Goal: Task Accomplishment & Management: Manage account settings

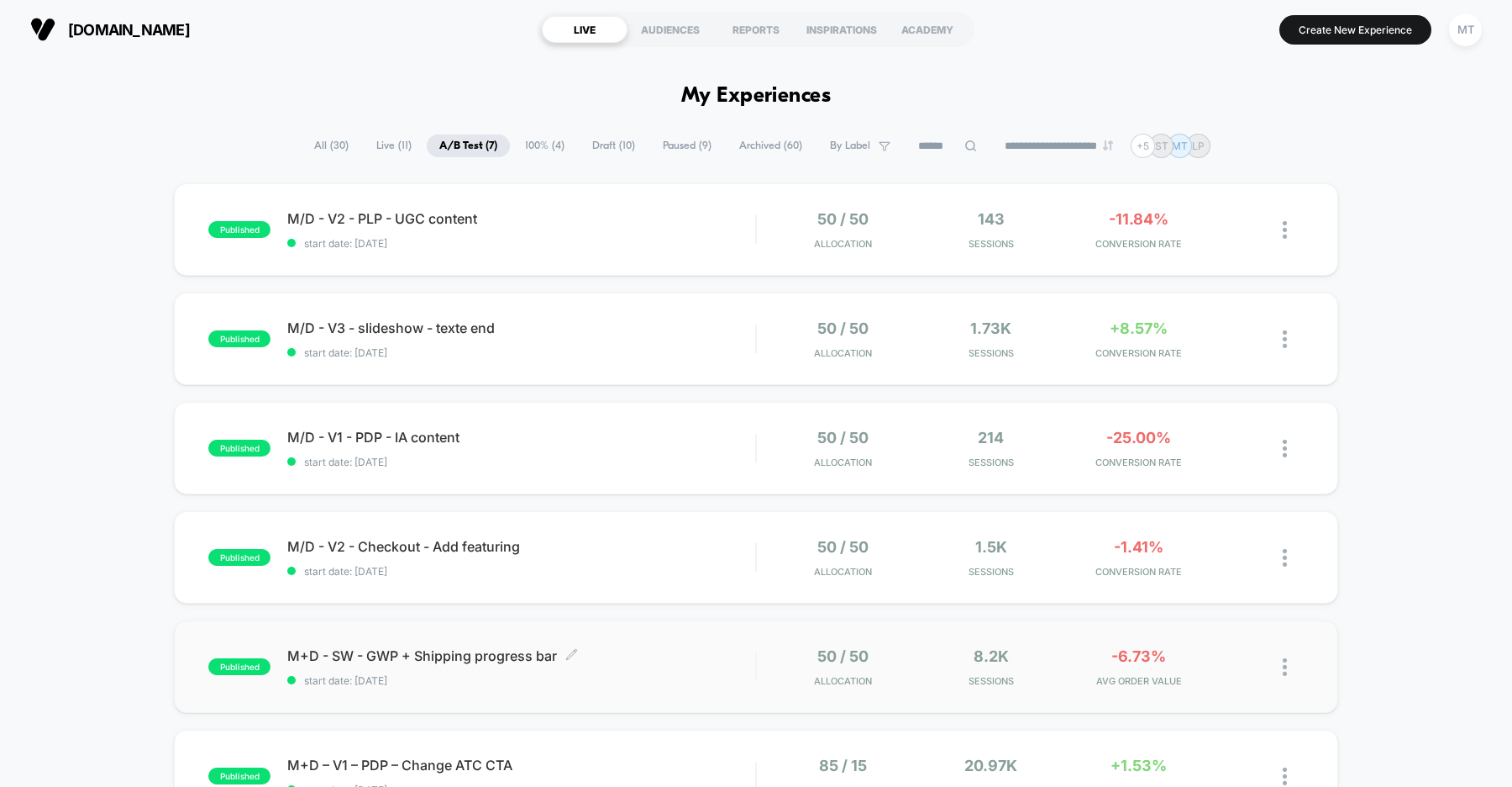
click at [655, 665] on div "M+D - SW - GWP + Shipping progress bar Click to edit experience details Click t…" at bounding box center [521, 667] width 468 height 39
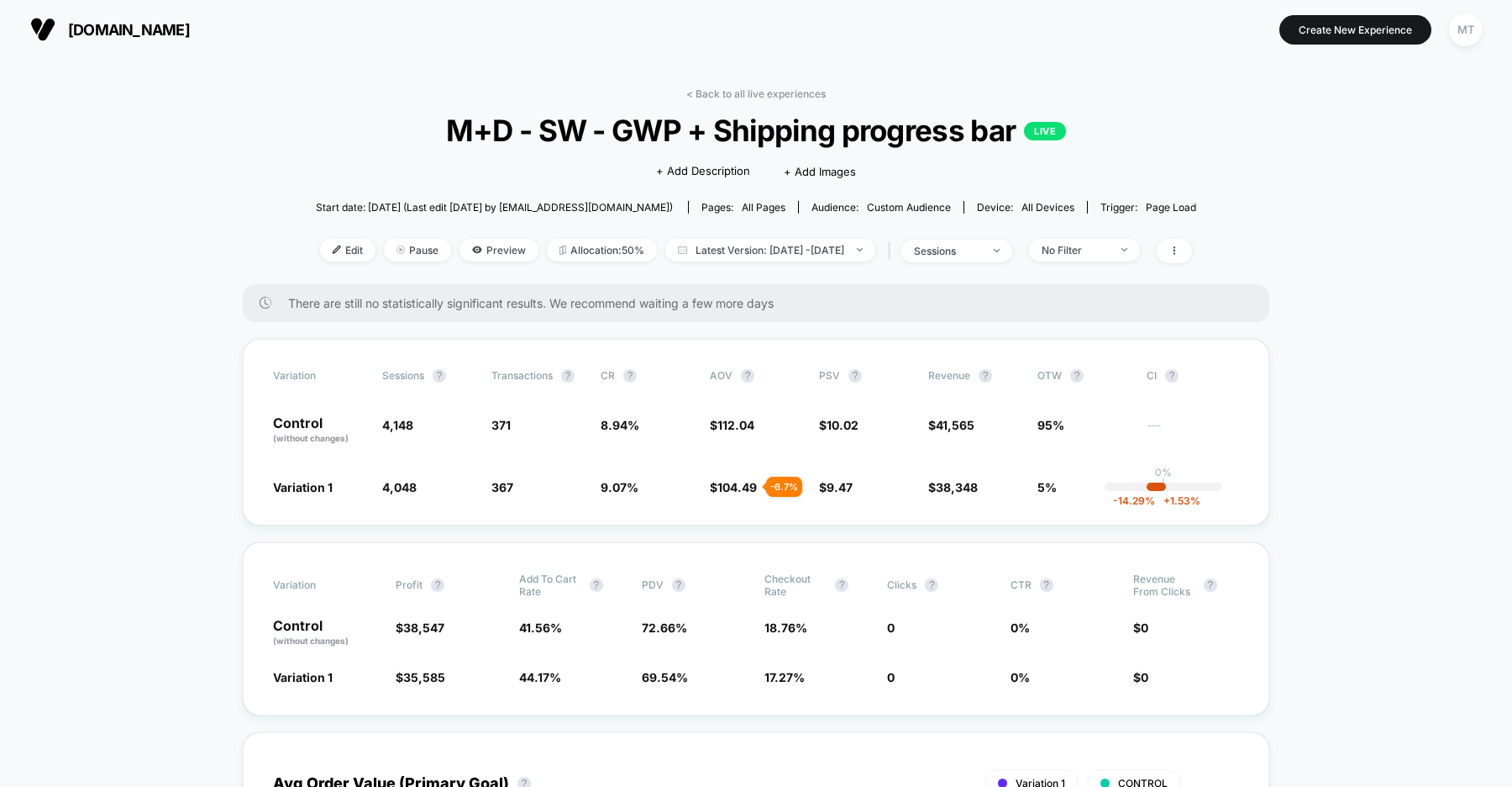
click at [160, 30] on span "[DOMAIN_NAME]" at bounding box center [128, 30] width 121 height 18
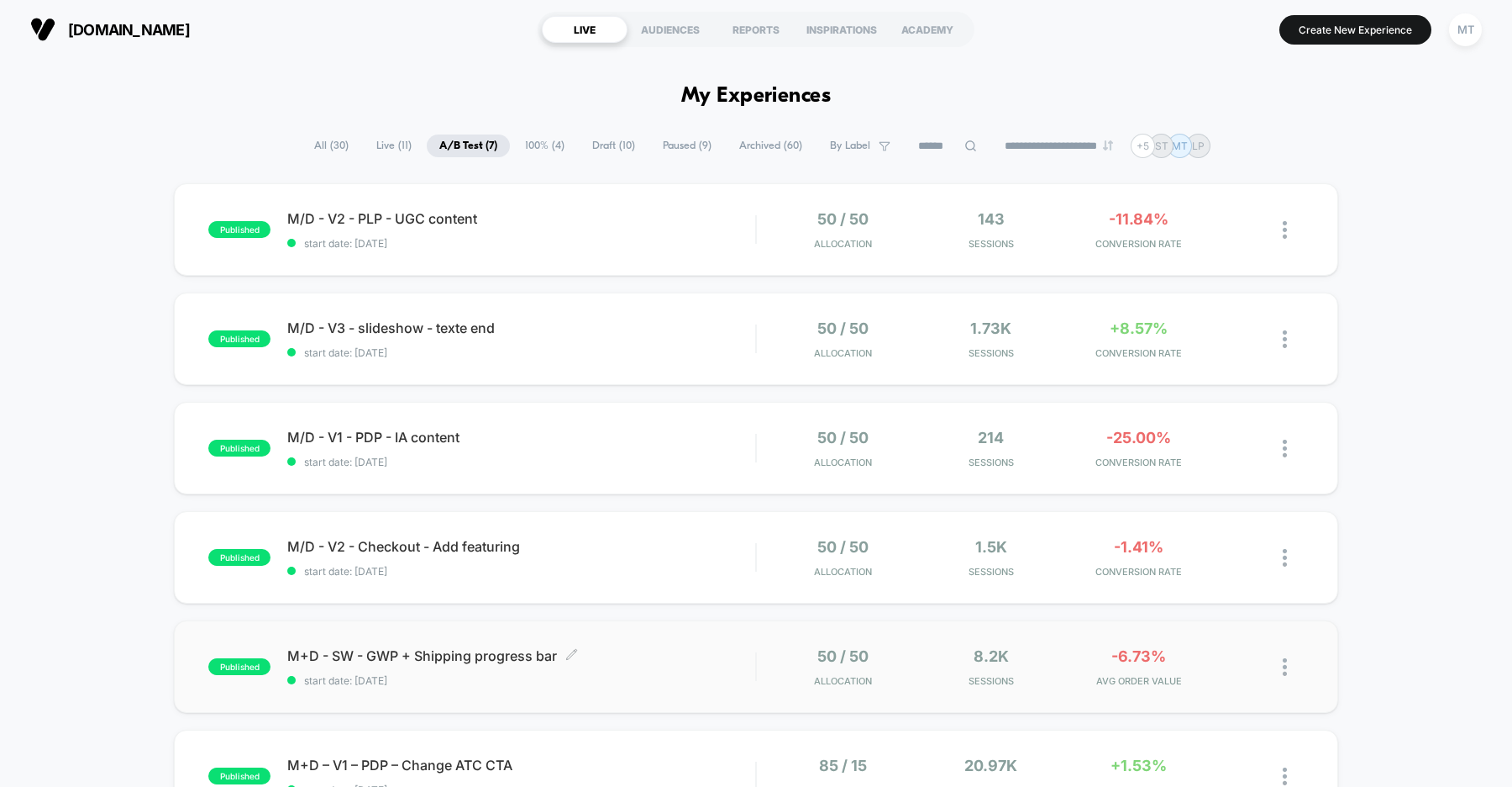
click at [643, 667] on div "M+D - SW - GWP + Shipping progress bar Click to edit experience details Click t…" at bounding box center [521, 667] width 468 height 39
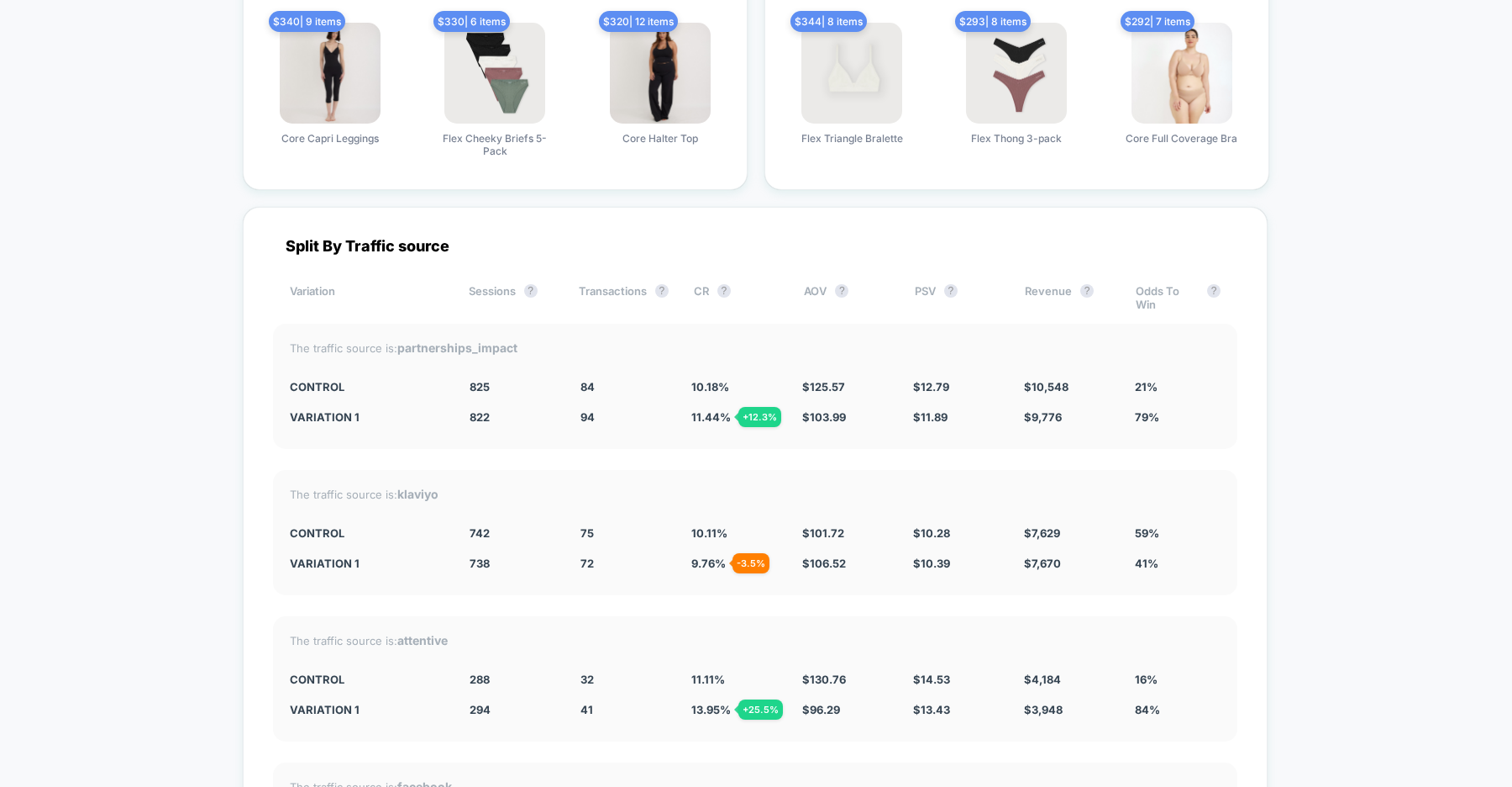
scroll to position [4233, 0]
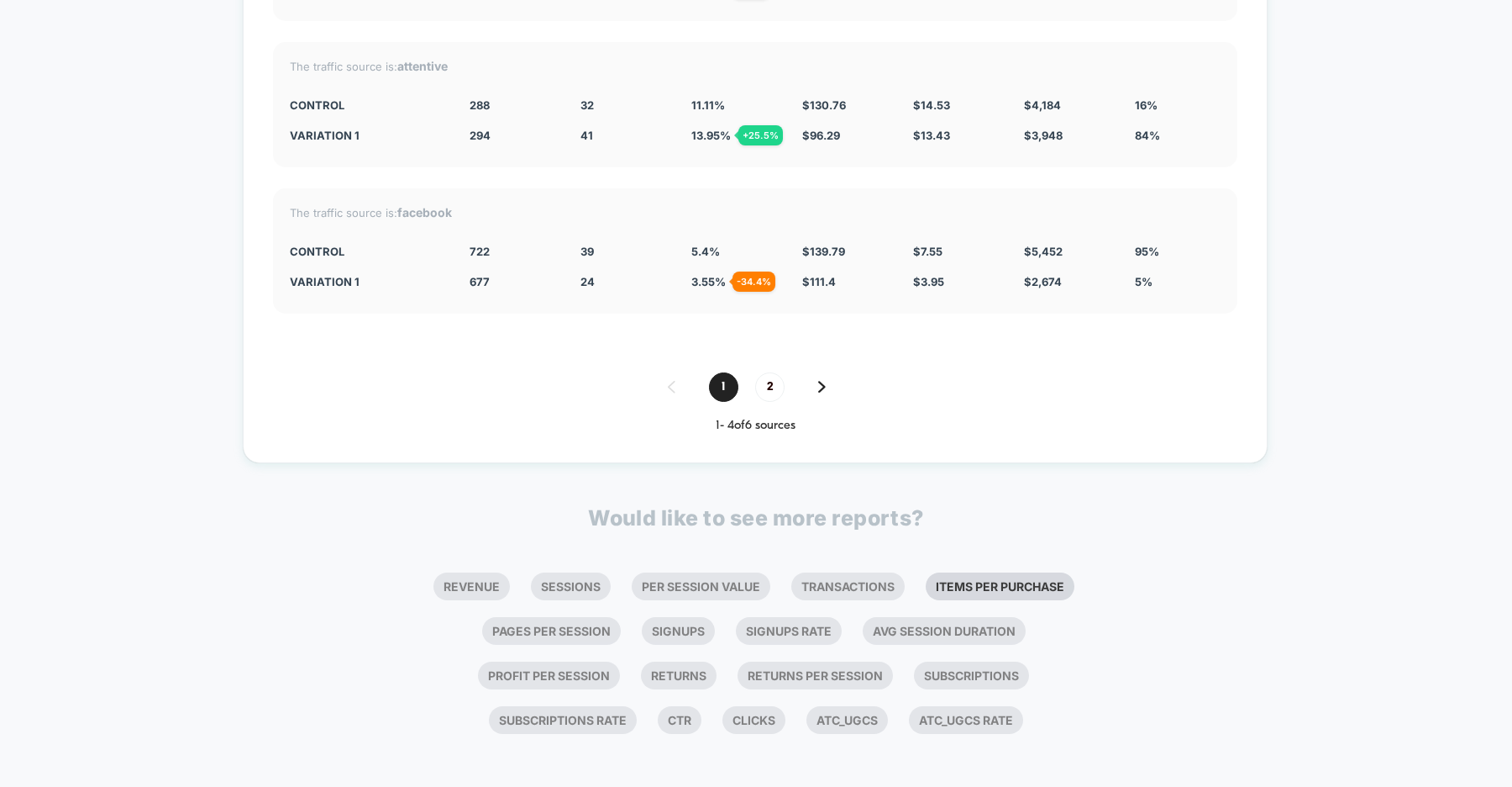
click at [1031, 579] on li "Items Per Purchase" at bounding box center [1000, 587] width 149 height 28
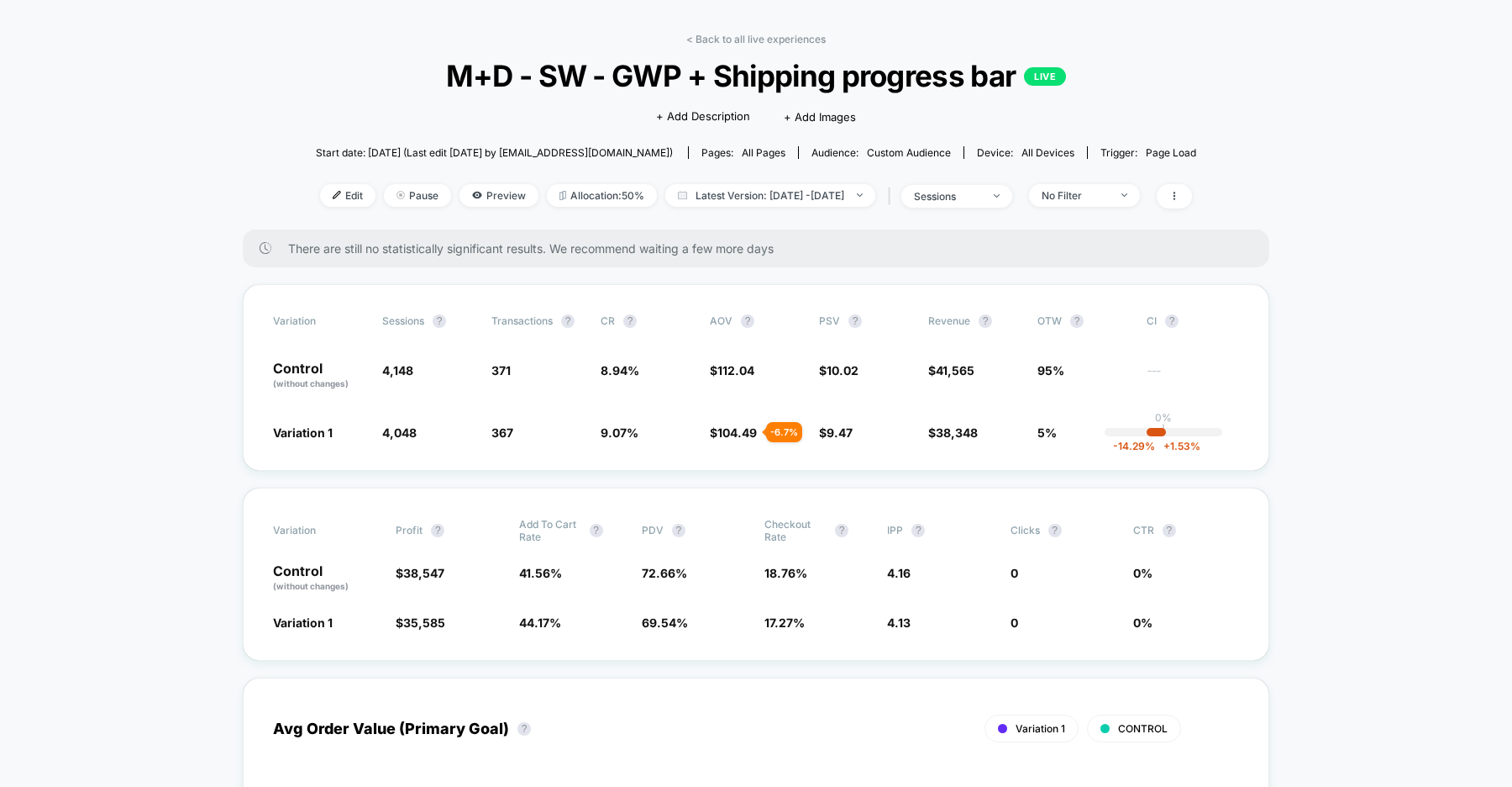
scroll to position [0, 0]
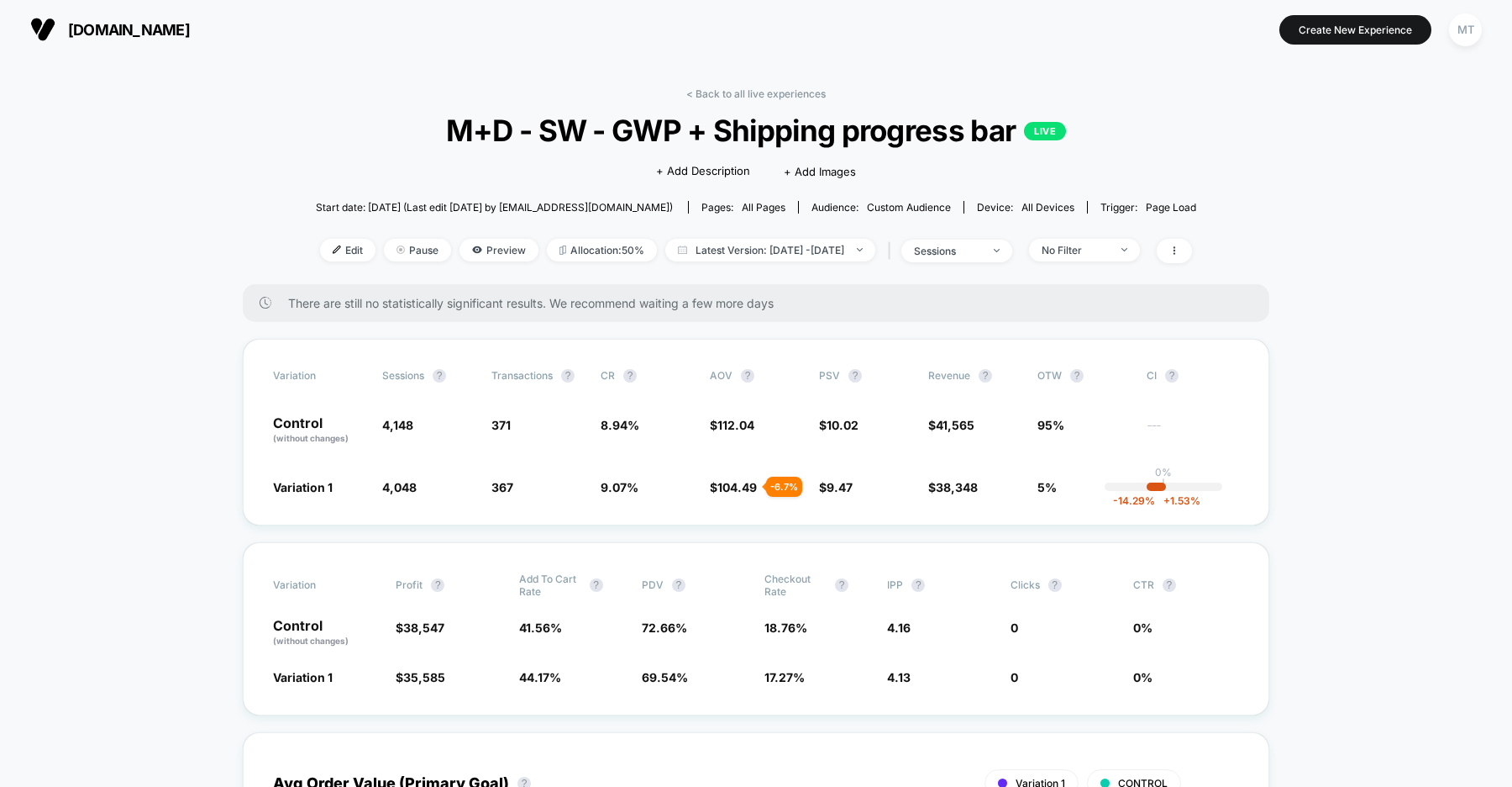
click at [171, 31] on span "[DOMAIN_NAME]" at bounding box center [128, 30] width 121 height 18
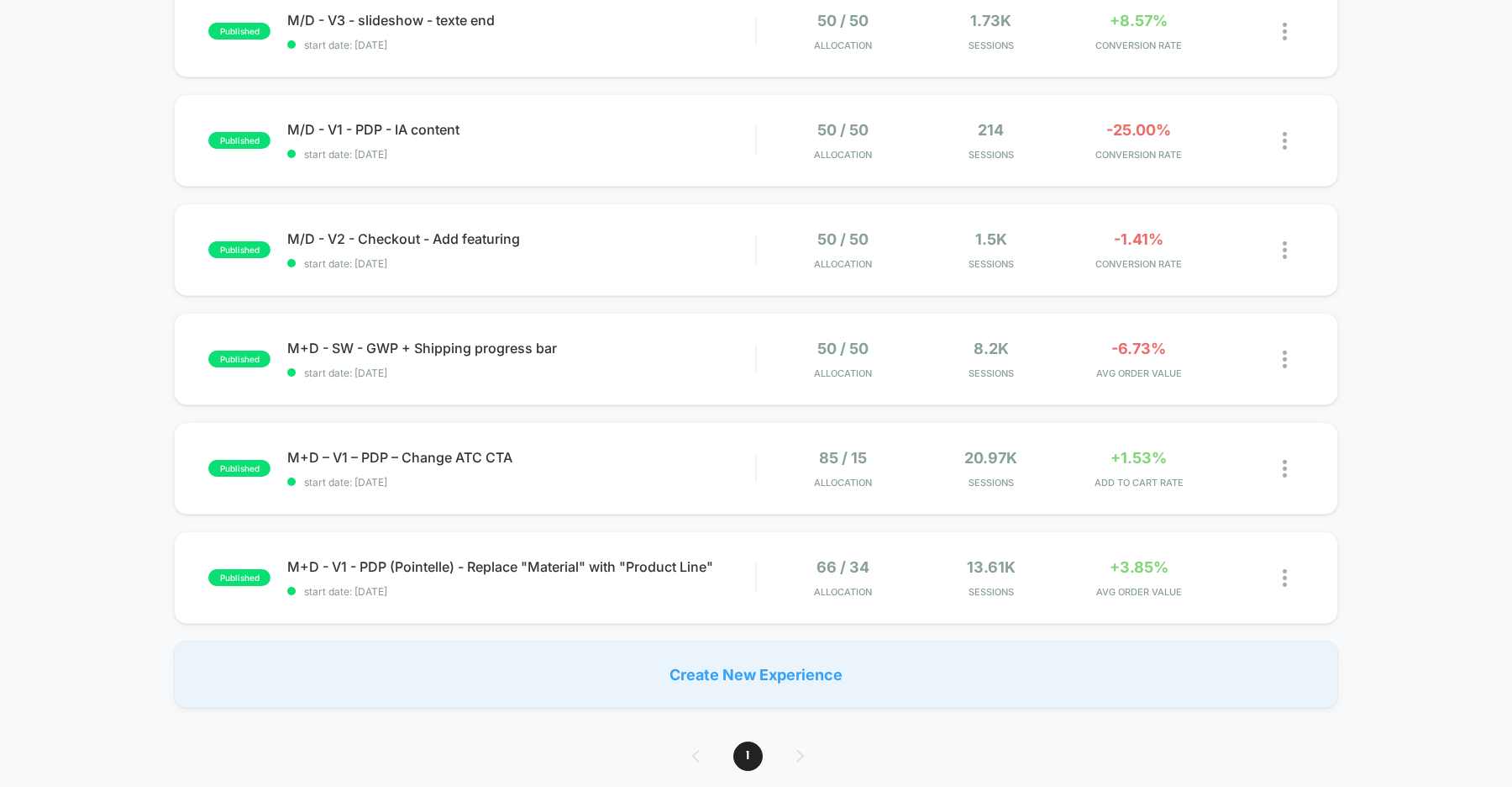
scroll to position [319, 0]
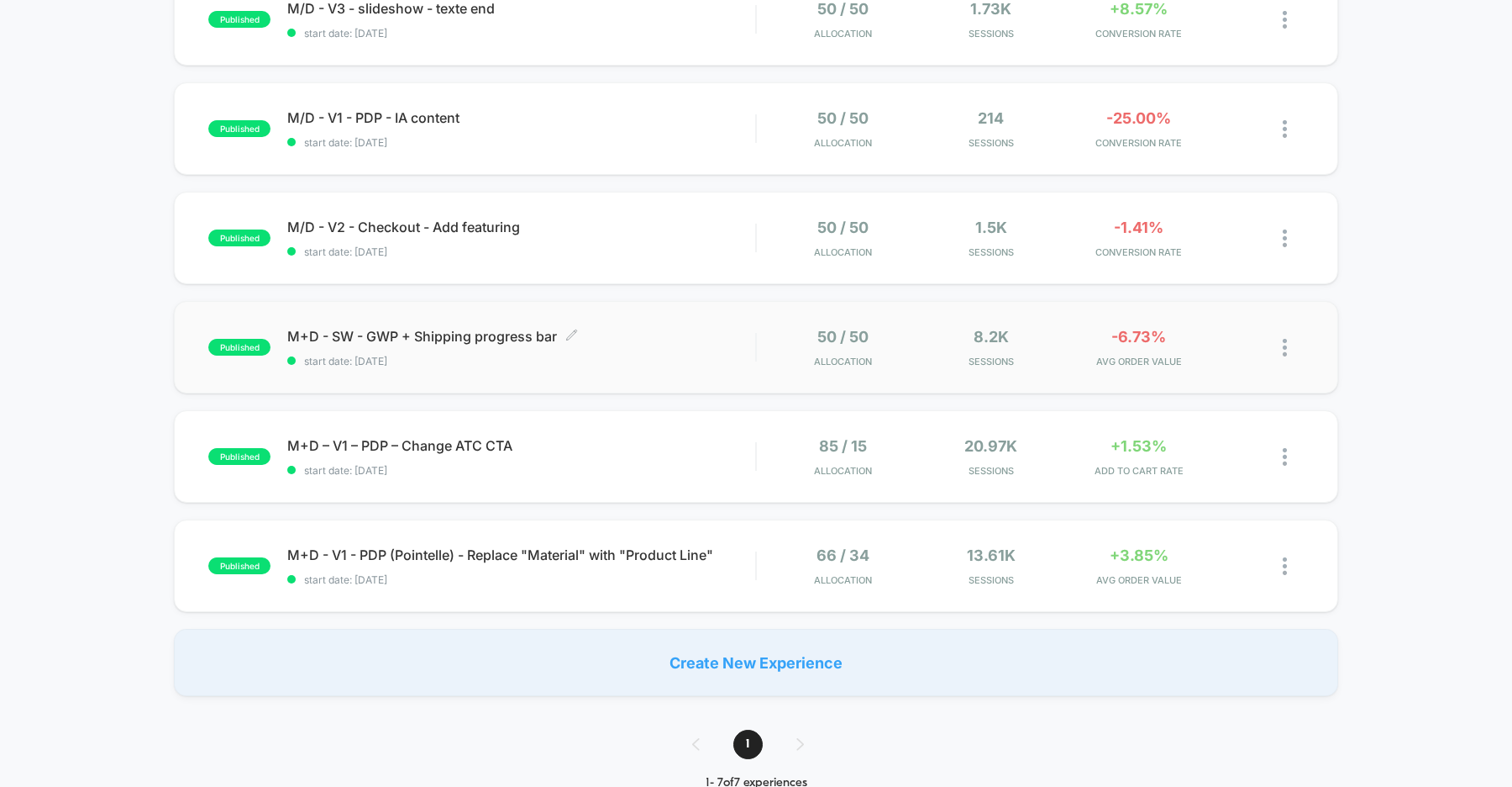
click at [672, 363] on span "start date: [DATE]" at bounding box center [521, 360] width 468 height 13
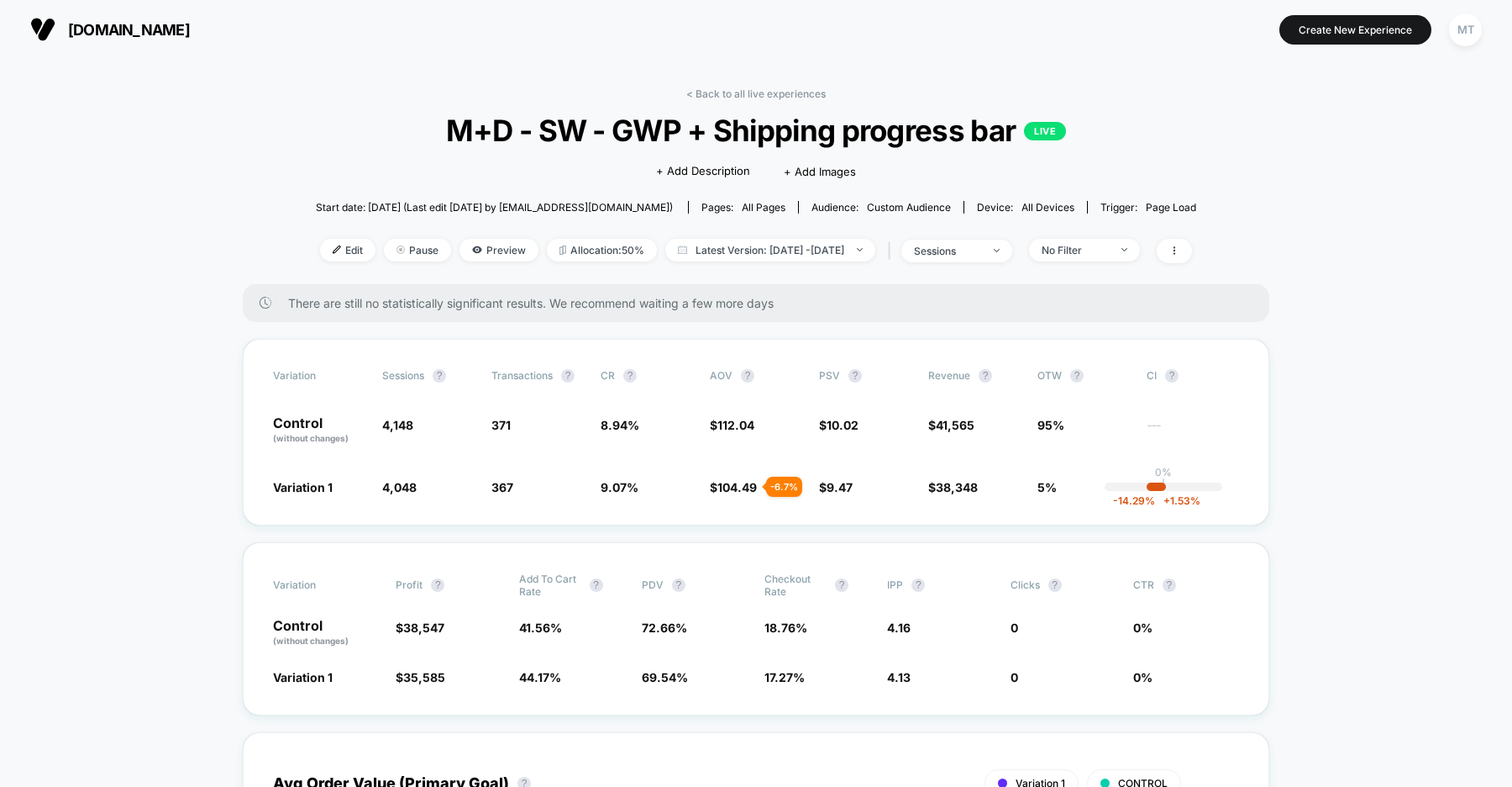
click at [138, 39] on button "[DOMAIN_NAME]" at bounding box center [111, 29] width 170 height 27
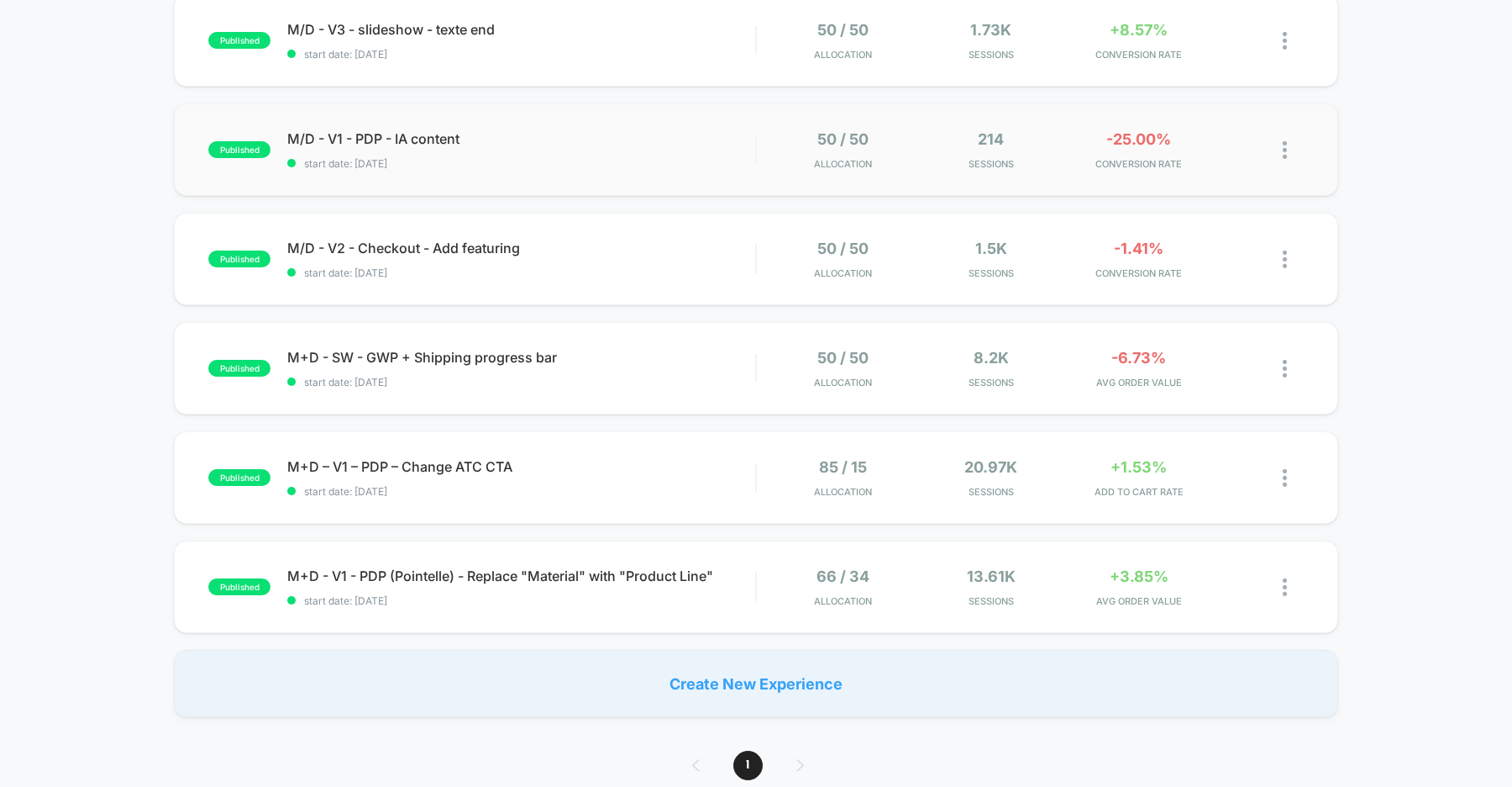
scroll to position [321, 0]
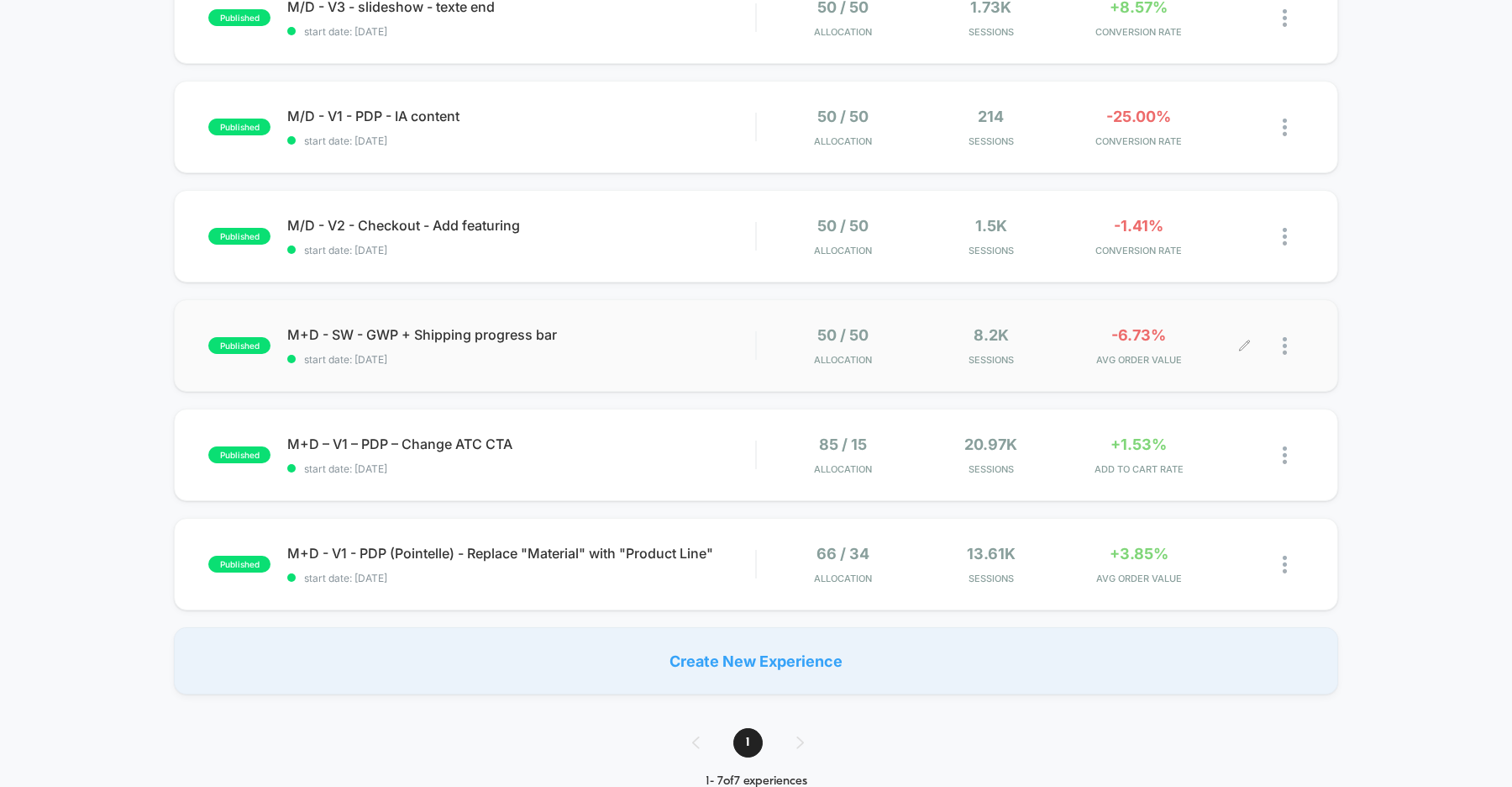
click at [1287, 345] on div at bounding box center [1293, 346] width 21 height 39
click at [1194, 328] on div "Pause" at bounding box center [1198, 327] width 151 height 38
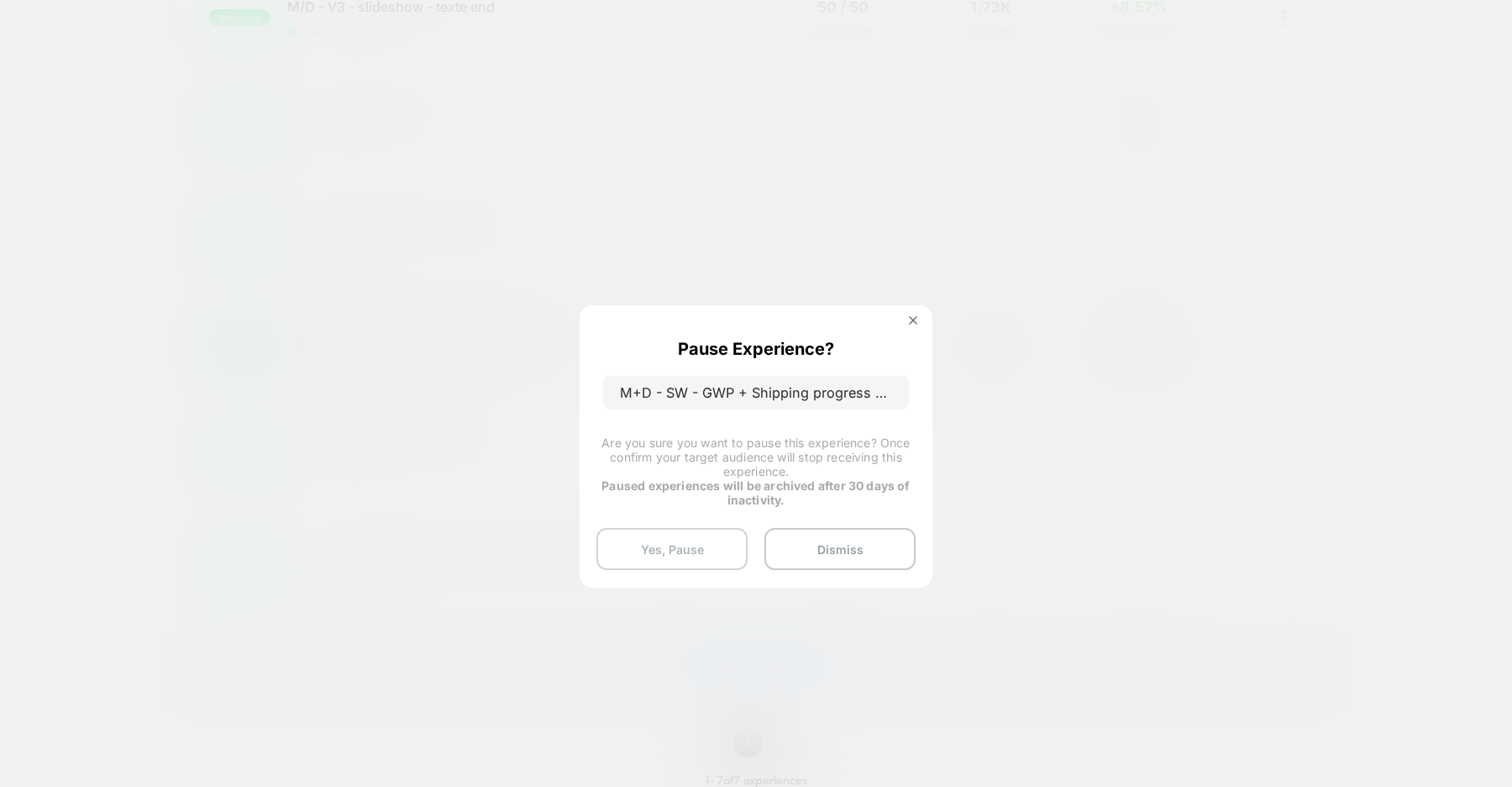
click at [669, 544] on button "Yes, Pause" at bounding box center [671, 549] width 151 height 42
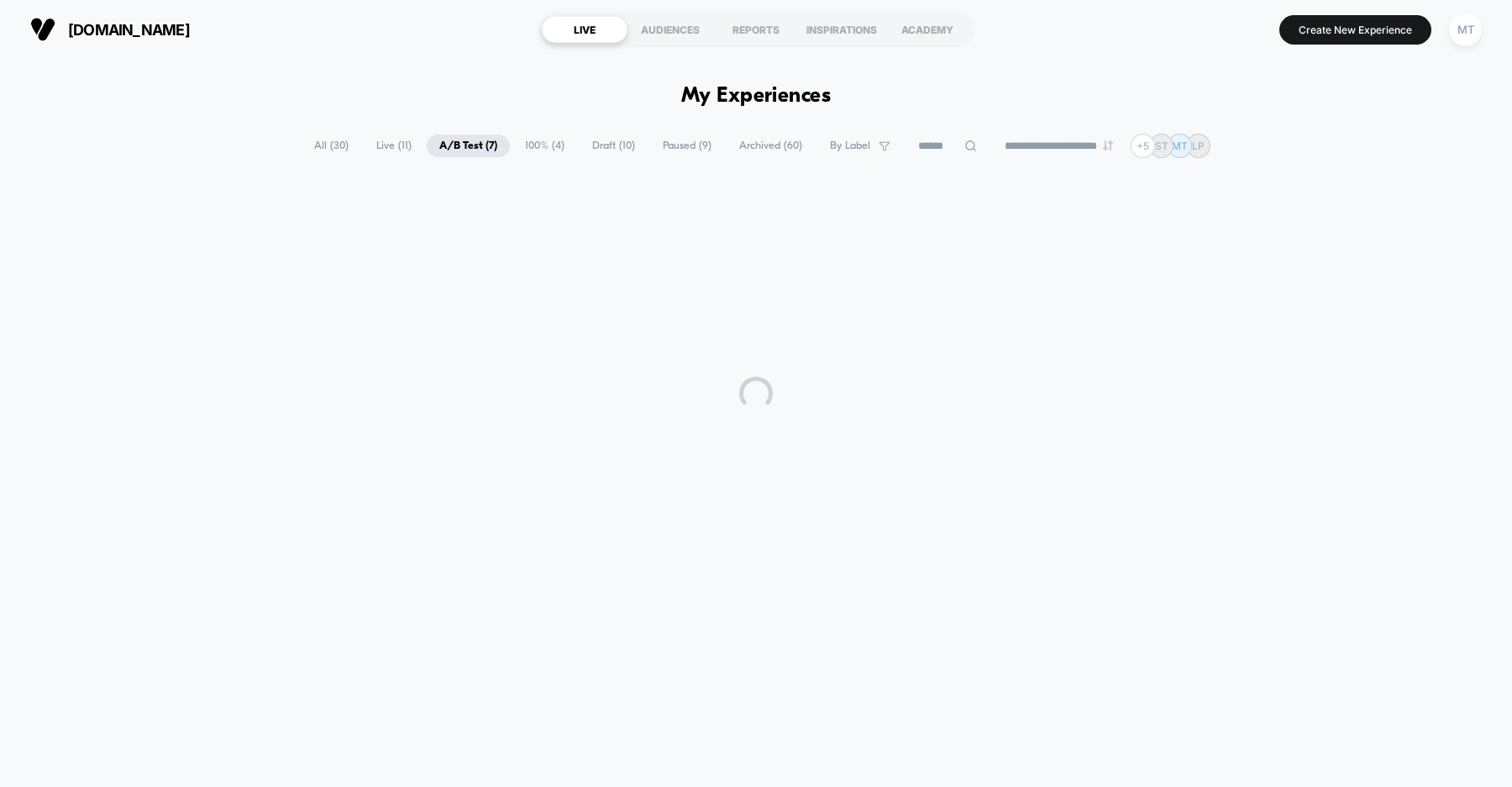
scroll to position [0, 0]
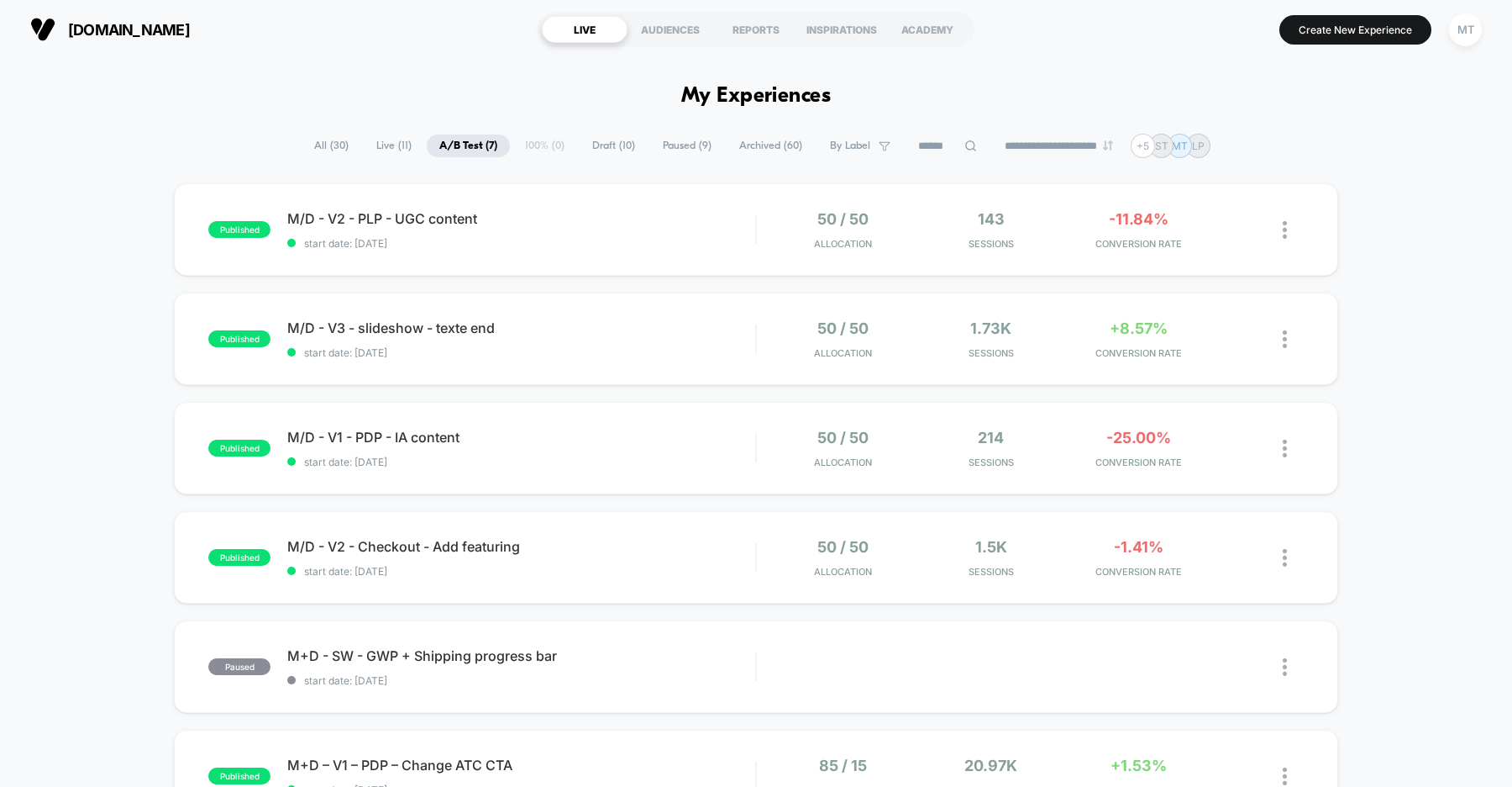
click at [151, 27] on span "[DOMAIN_NAME]" at bounding box center [128, 30] width 121 height 18
click at [153, 34] on span "[DOMAIN_NAME]" at bounding box center [128, 30] width 121 height 18
click at [185, 39] on button "[DOMAIN_NAME]" at bounding box center [111, 29] width 170 height 27
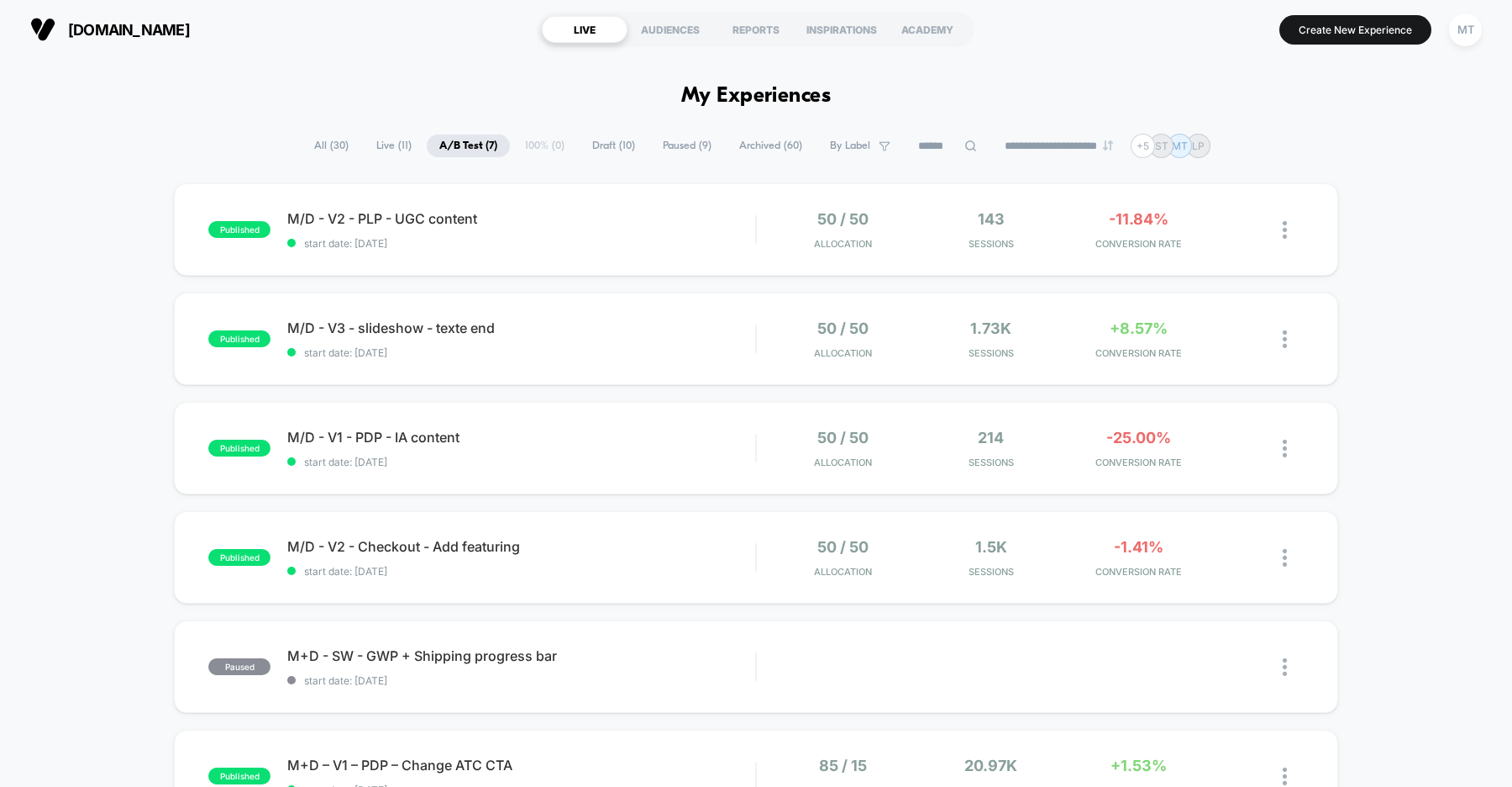
click at [381, 144] on span "Live ( 11 )" at bounding box center [394, 145] width 60 height 23
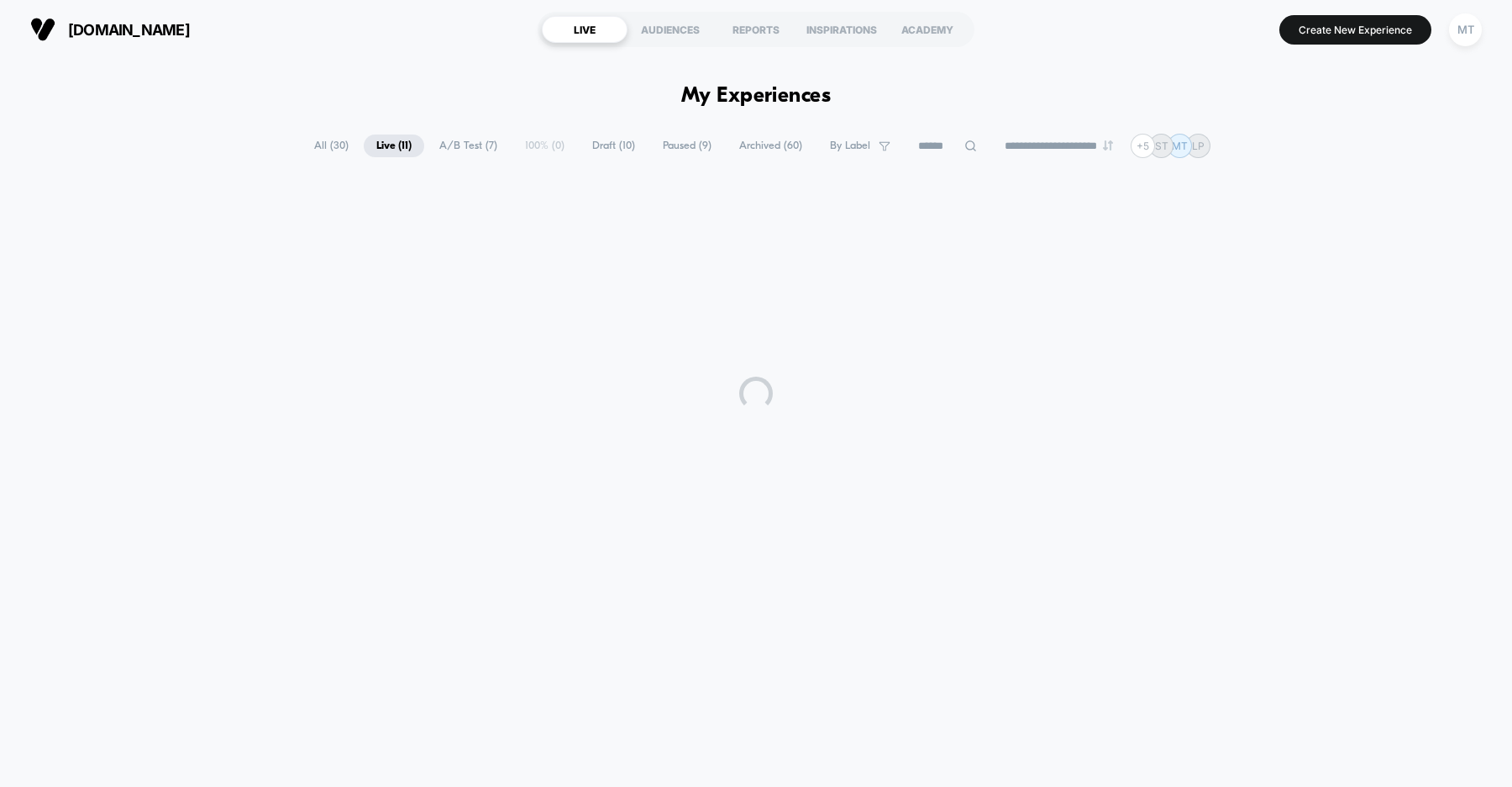
click at [457, 144] on span "A/B Test ( 7 )" at bounding box center [468, 145] width 83 height 23
